Goal: Information Seeking & Learning: Learn about a topic

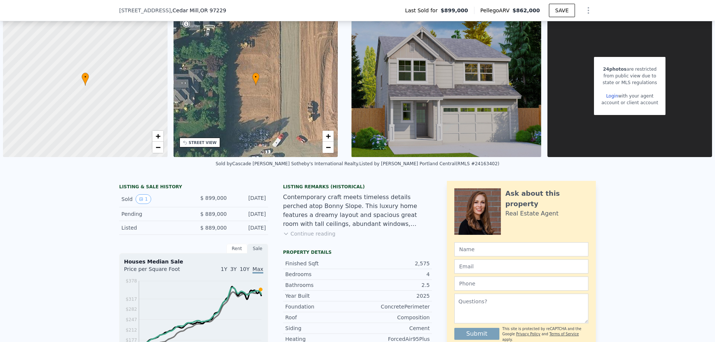
scroll to position [72, 0]
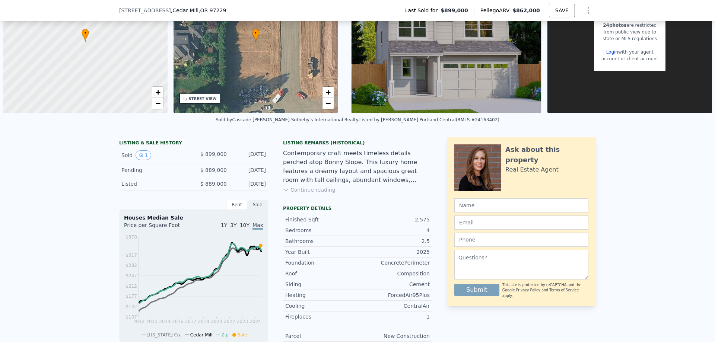
click at [235, 206] on div "Rent" at bounding box center [236, 205] width 21 height 10
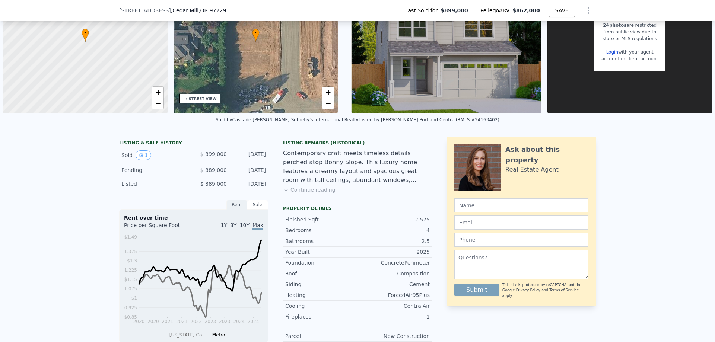
click at [248, 205] on div "Sale" at bounding box center [257, 205] width 21 height 10
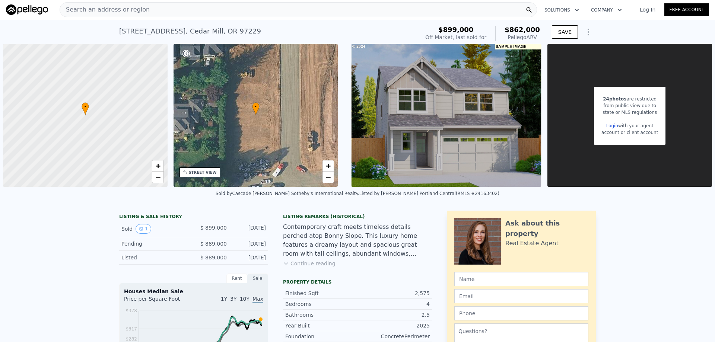
scroll to position [0, 0]
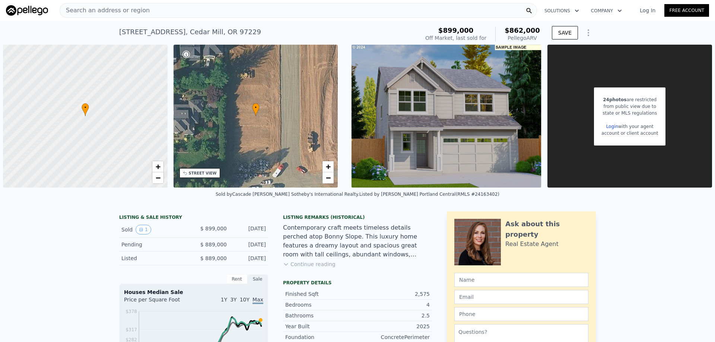
click at [252, 31] on div "2831 NW 114th TER , Cedar Mill , OR 97229 Sold Jun 2025 for $899k (~ARV $862k )" at bounding box center [267, 34] width 297 height 21
drag, startPoint x: 241, startPoint y: 32, endPoint x: 80, endPoint y: 35, distance: 161.3
click at [80, 35] on div "2831 NW 114th TER , Cedar Mill , OR 97229 Sold Jun 2025 for $899k (~ARV $862k )…" at bounding box center [357, 33] width 715 height 24
click at [189, 27] on div "2831 NW 114th TER , Cedar Mill , OR 97229" at bounding box center [190, 32] width 142 height 10
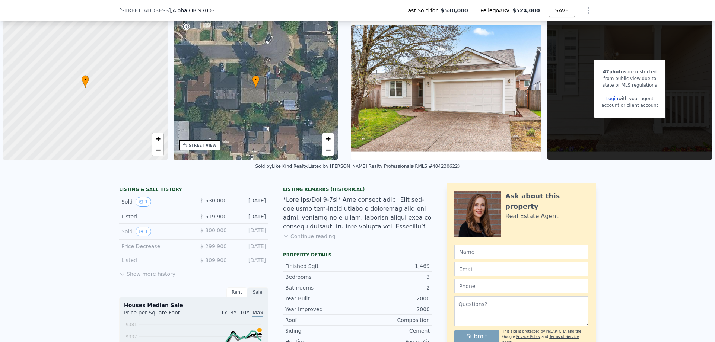
scroll to position [35, 0]
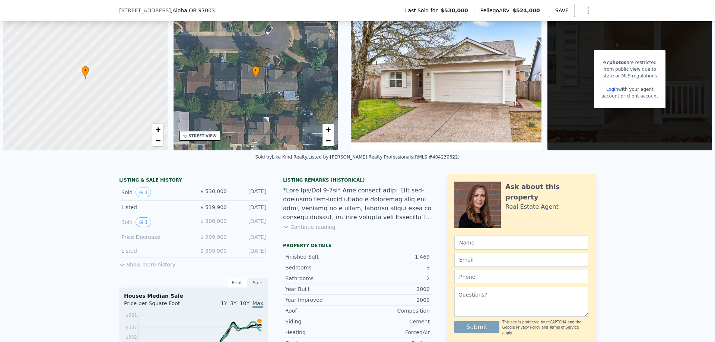
click at [159, 264] on button "Show more history" at bounding box center [147, 263] width 56 height 10
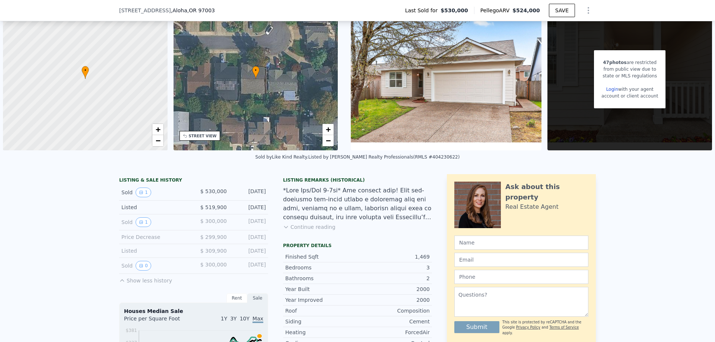
drag, startPoint x: 261, startPoint y: 210, endPoint x: 200, endPoint y: 192, distance: 64.2
click at [200, 192] on div "LISTING & SALE HISTORY Sold 1 $ 530,000 [DATE] Listed $ 519,900 [DATE] Sold 1 $…" at bounding box center [193, 230] width 149 height 107
click at [210, 204] on span "$ 519,900" at bounding box center [213, 207] width 26 height 6
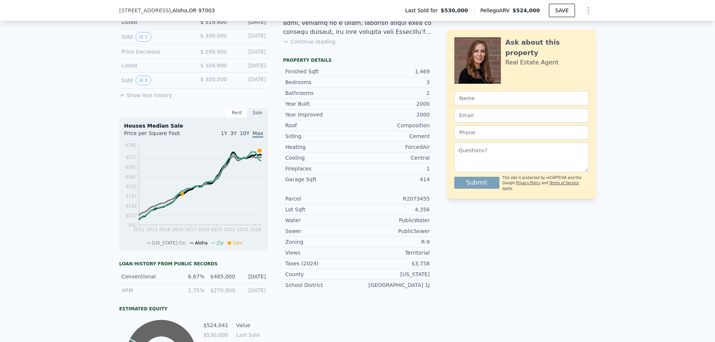
scroll to position [221, 0]
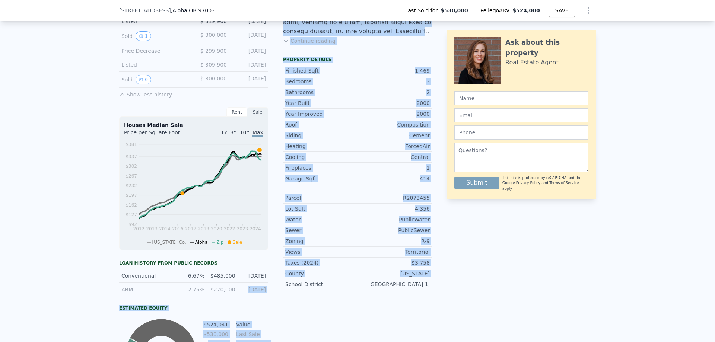
drag, startPoint x: 241, startPoint y: 289, endPoint x: 282, endPoint y: 299, distance: 42.5
click at [282, 299] on div "LISTING & SALE HISTORY Sold 1 $ 530,000 [DATE] Listed $ 519,900 [DATE] Sold 1 $…" at bounding box center [275, 190] width 313 height 404
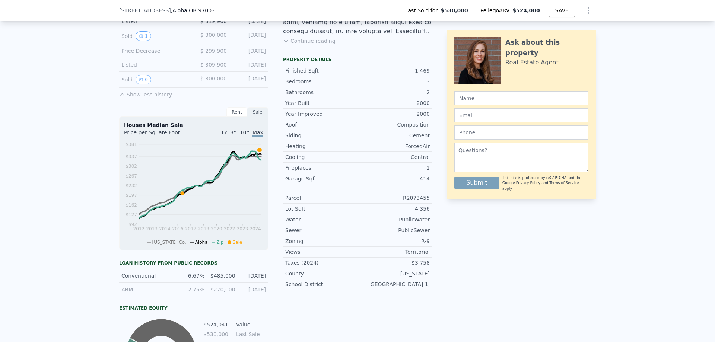
click at [296, 316] on div "Listing Remarks (Historical) Continue reading Property details Finished Sqft 1,…" at bounding box center [357, 190] width 149 height 404
drag, startPoint x: 217, startPoint y: 293, endPoint x: 230, endPoint y: 290, distance: 13.7
click at [230, 290] on div "$270,000" at bounding box center [222, 289] width 26 height 7
click at [231, 290] on div "$270,000" at bounding box center [222, 289] width 26 height 7
click at [257, 294] on div "ARM 2.75% $270,000 [DATE]" at bounding box center [193, 289] width 149 height 13
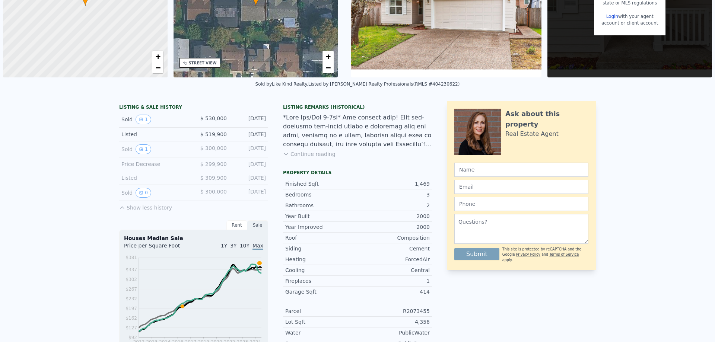
scroll to position [3, 0]
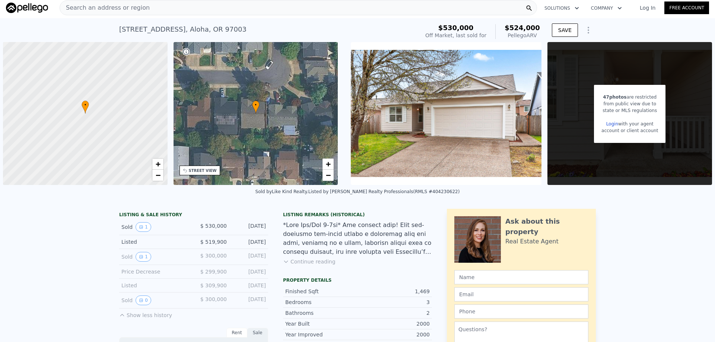
click at [447, 114] on img at bounding box center [446, 113] width 191 height 143
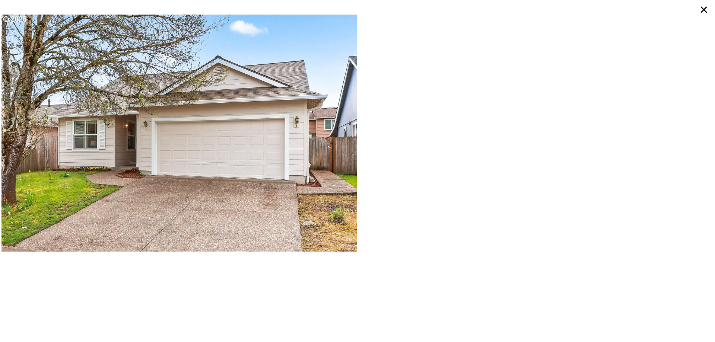
click at [706, 10] on icon at bounding box center [703, 9] width 13 height 13
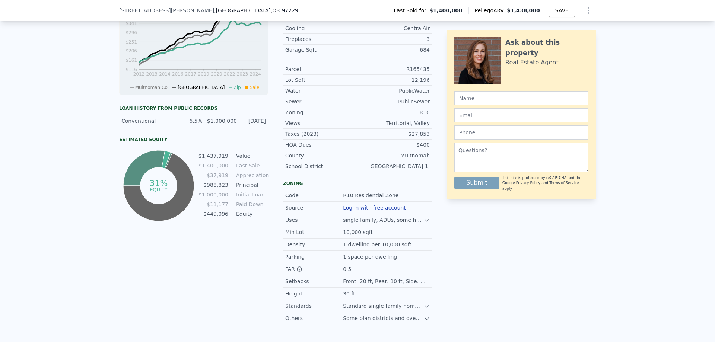
scroll to position [372, 0]
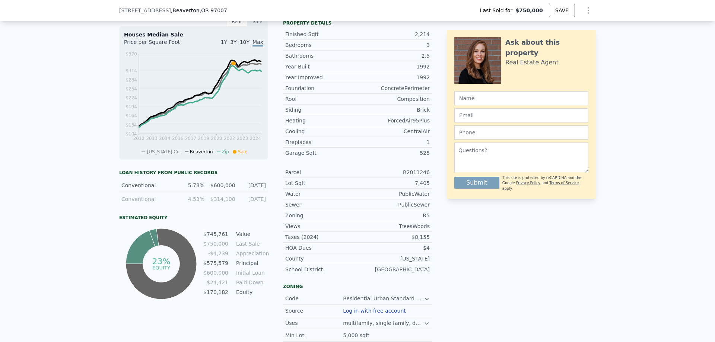
scroll to position [258, 0]
type input "$ 746,000"
type input "-$ 94,775"
drag, startPoint x: 257, startPoint y: 282, endPoint x: 252, endPoint y: 282, distance: 4.5
click at [252, 282] on td "Paid Down" at bounding box center [252, 282] width 34 height 8
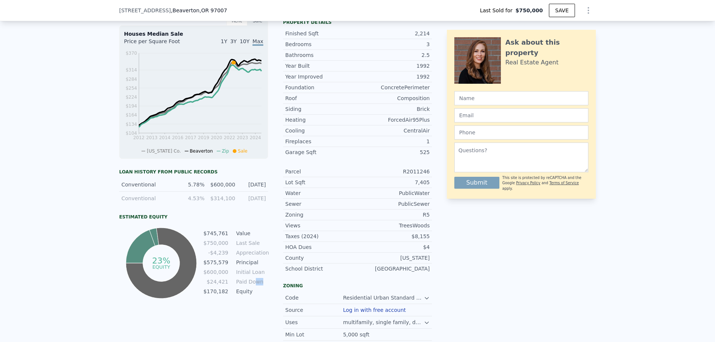
click at [257, 283] on td "Paid Down" at bounding box center [252, 282] width 34 height 8
drag, startPoint x: 258, startPoint y: 295, endPoint x: 256, endPoint y: 289, distance: 6.2
click at [256, 289] on td "Equity" at bounding box center [252, 291] width 34 height 8
drag, startPoint x: 258, startPoint y: 292, endPoint x: 253, endPoint y: 293, distance: 5.0
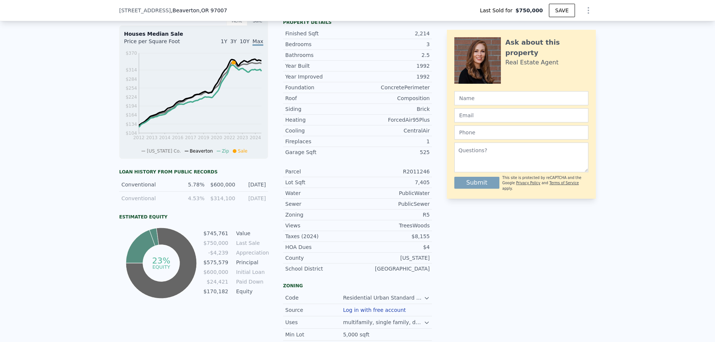
click at [253, 293] on td "Equity" at bounding box center [252, 291] width 34 height 8
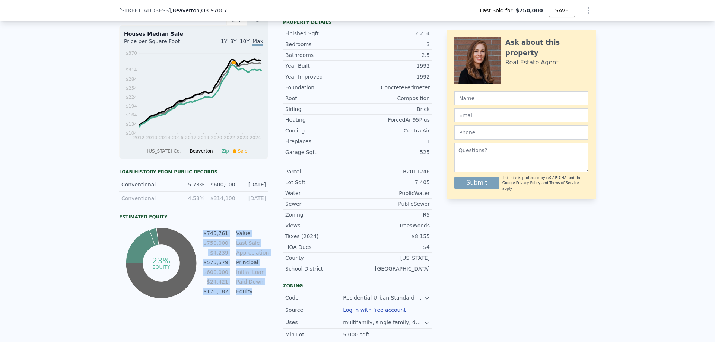
drag, startPoint x: 253, startPoint y: 293, endPoint x: 213, endPoint y: 250, distance: 58.7
click at [204, 233] on tbody "$745,761 Value $750,000 Last Sale -$4,239 Appreciation $575,579 Principal $600,…" at bounding box center [235, 263] width 65 height 68
click at [246, 286] on tbody "$745,761 Value $750,000 Last Sale -$4,239 Appreciation $575,579 Principal $600,…" at bounding box center [235, 263] width 65 height 68
click at [255, 291] on td "Equity" at bounding box center [252, 291] width 34 height 8
